Goal: Transaction & Acquisition: Purchase product/service

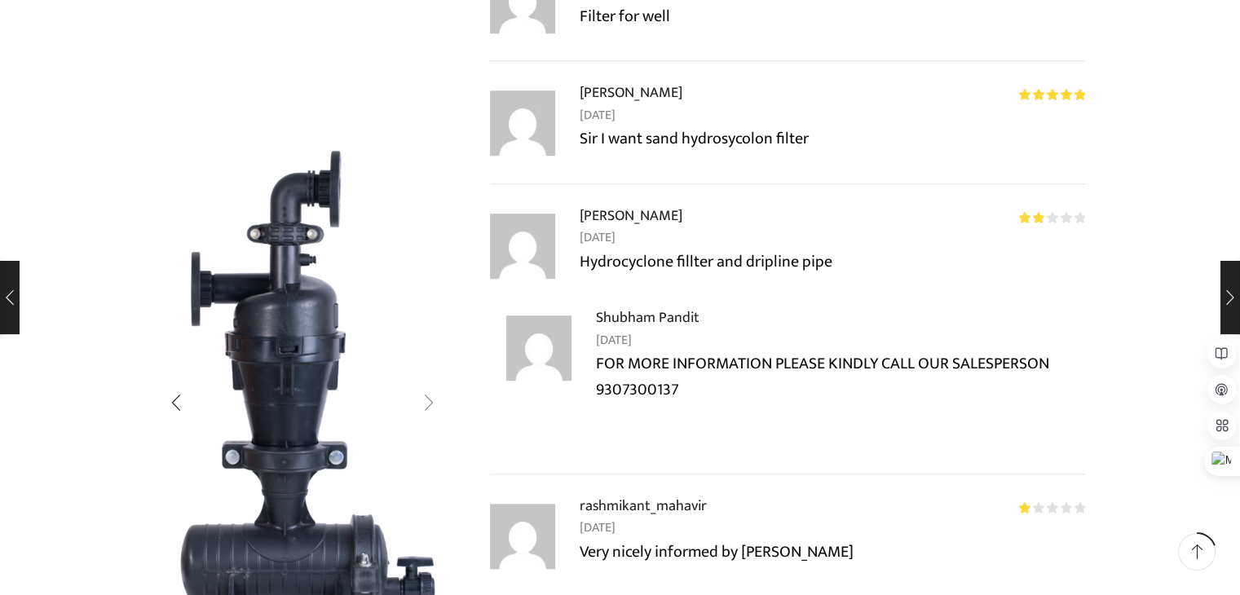
scroll to position [1386, 0]
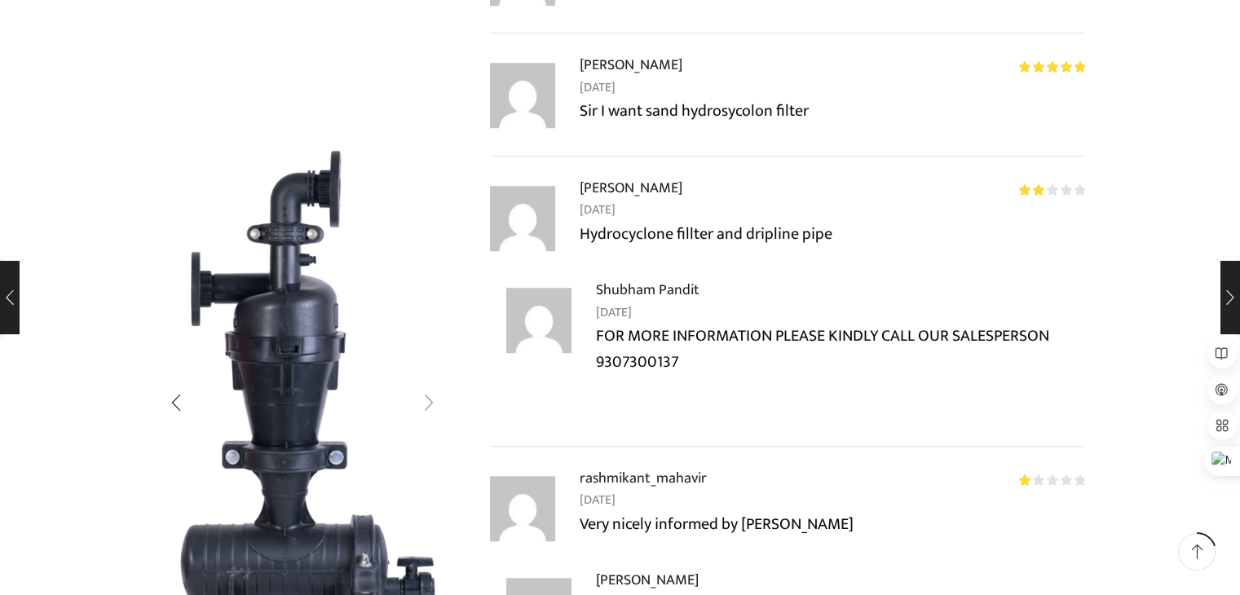
click at [421, 405] on div "Next slide" at bounding box center [429, 402] width 41 height 41
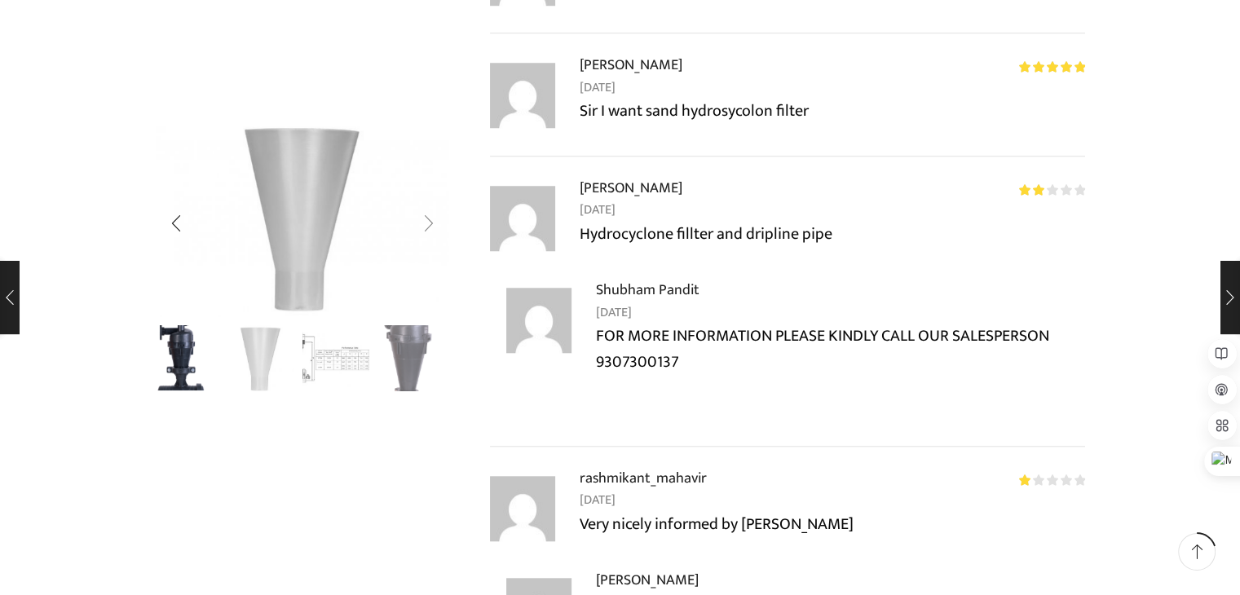
click at [423, 223] on div "Next slide" at bounding box center [429, 224] width 41 height 41
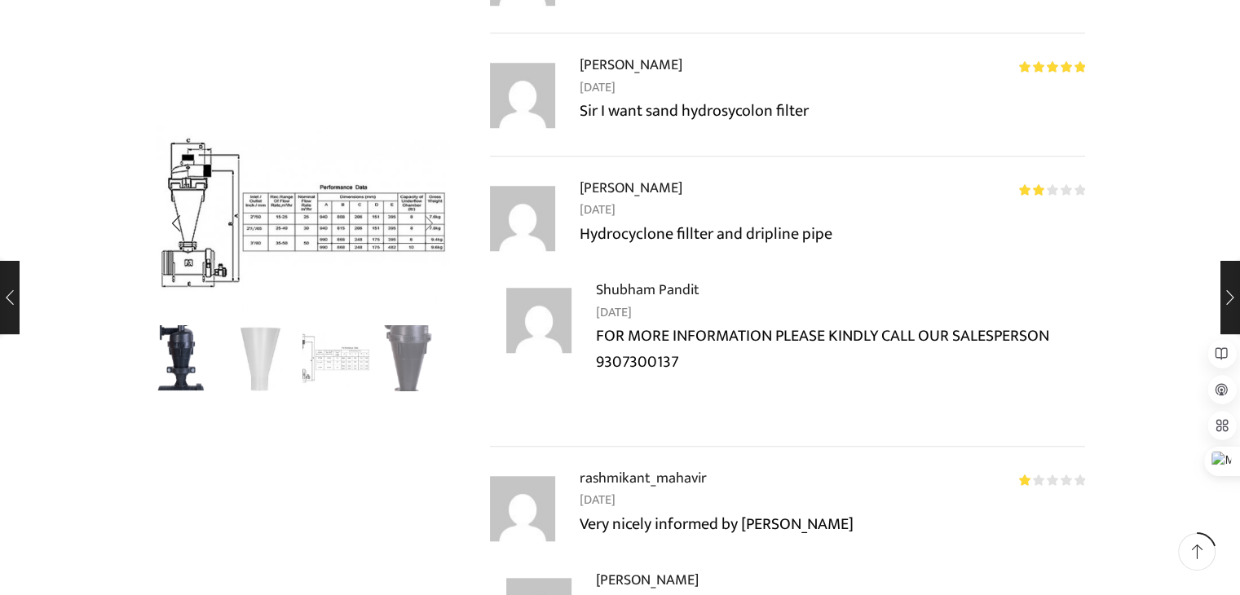
click at [427, 219] on div "Next slide" at bounding box center [429, 224] width 41 height 41
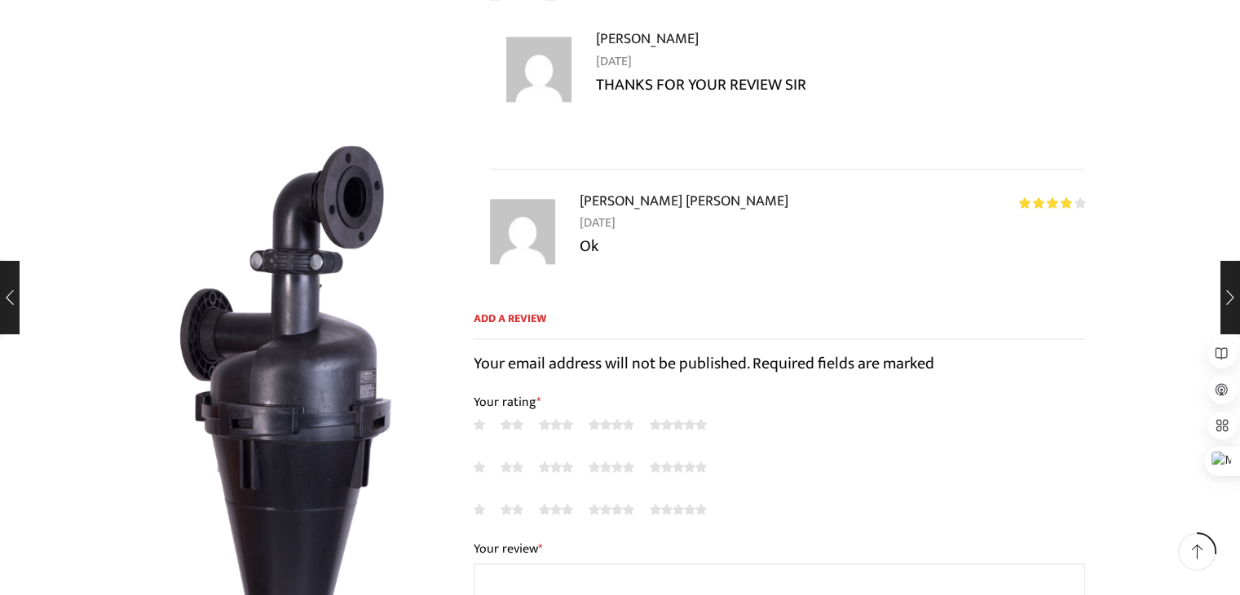
scroll to position [2039, 0]
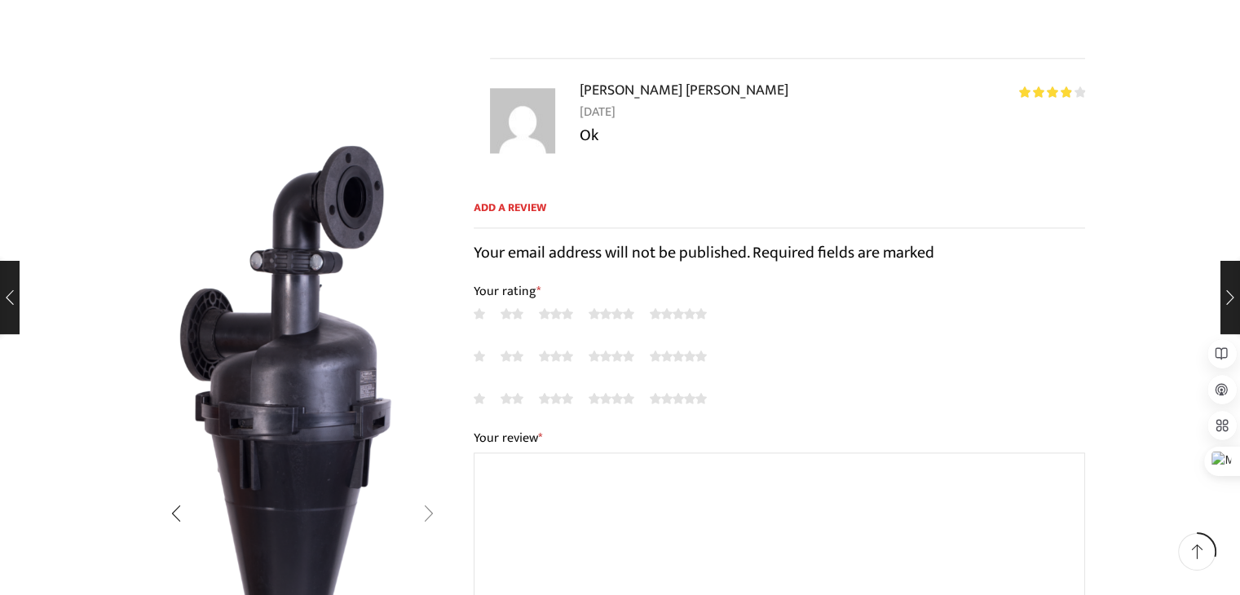
click at [431, 503] on div "Next slide" at bounding box center [429, 514] width 41 height 41
click at [428, 512] on div "Next slide" at bounding box center [429, 514] width 41 height 41
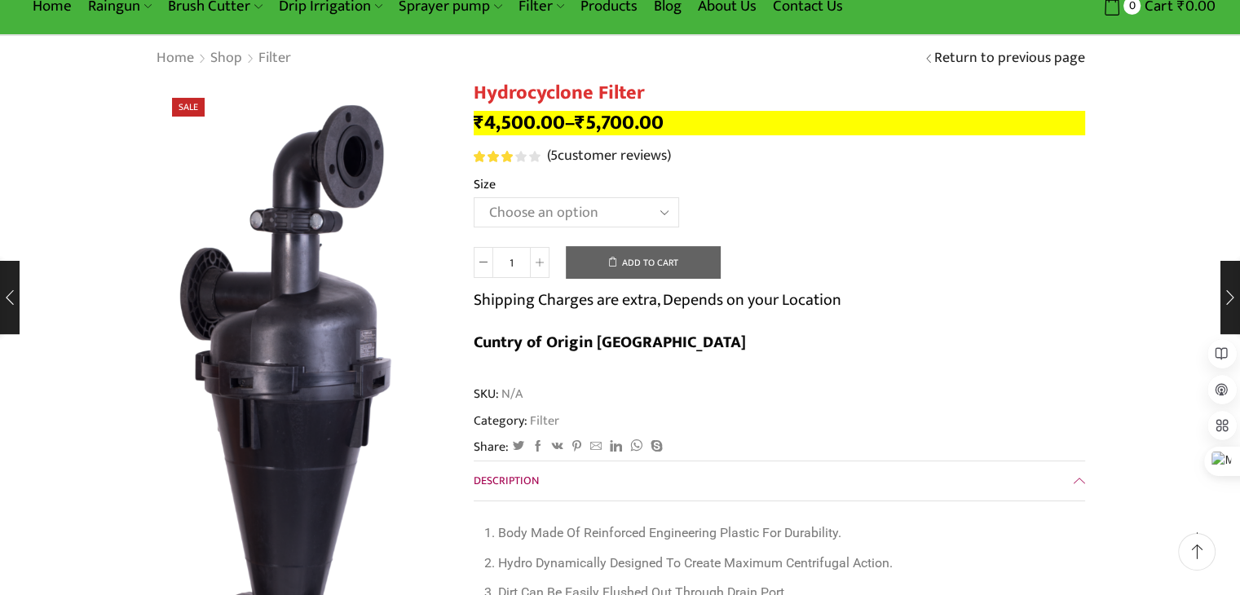
scroll to position [0, 0]
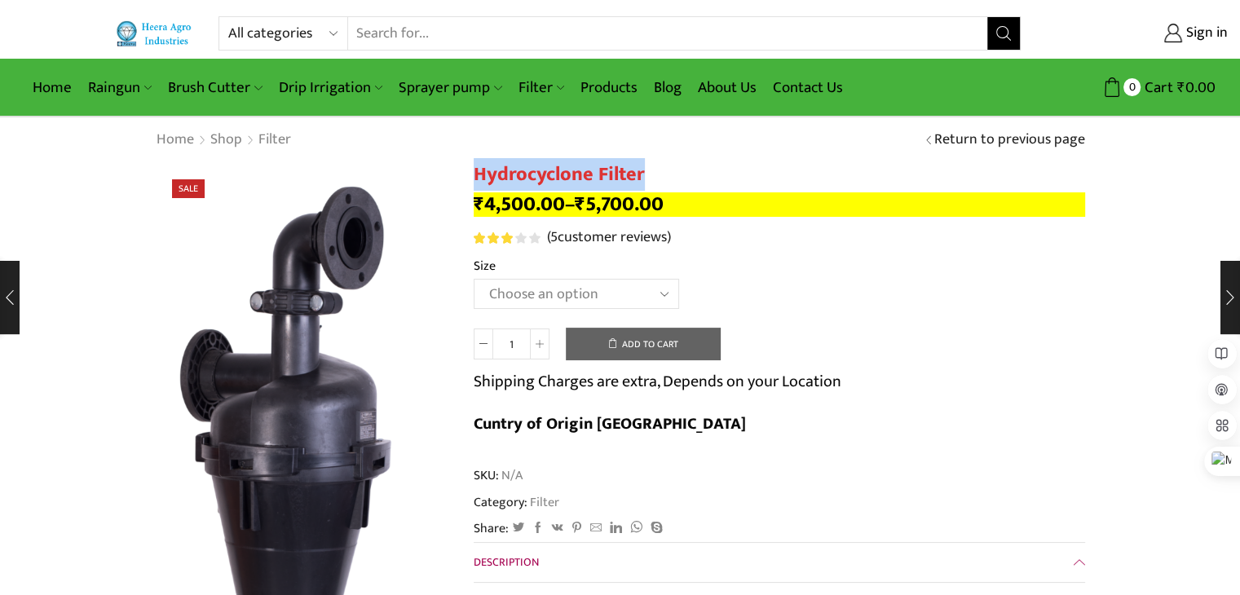
drag, startPoint x: 475, startPoint y: 170, endPoint x: 643, endPoint y: 170, distance: 168.0
click at [643, 170] on h1 "Hydrocyclone Filter" at bounding box center [780, 175] width 612 height 24
copy h1 "Hydrocyclone Filter"
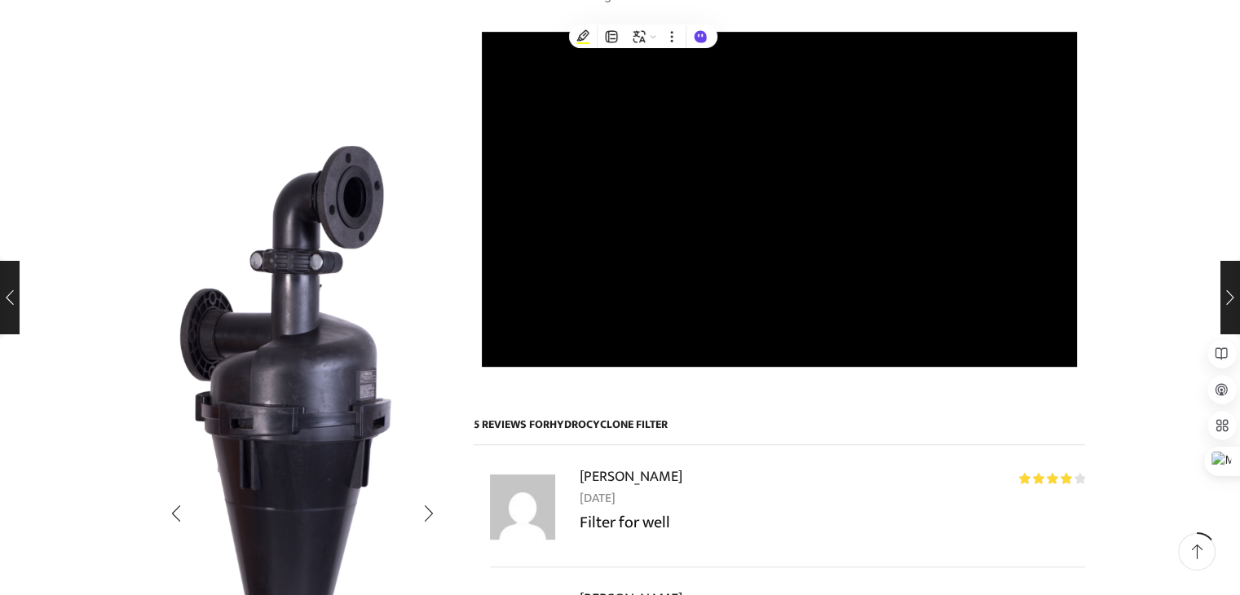
scroll to position [979, 0]
